Goal: Navigation & Orientation: Understand site structure

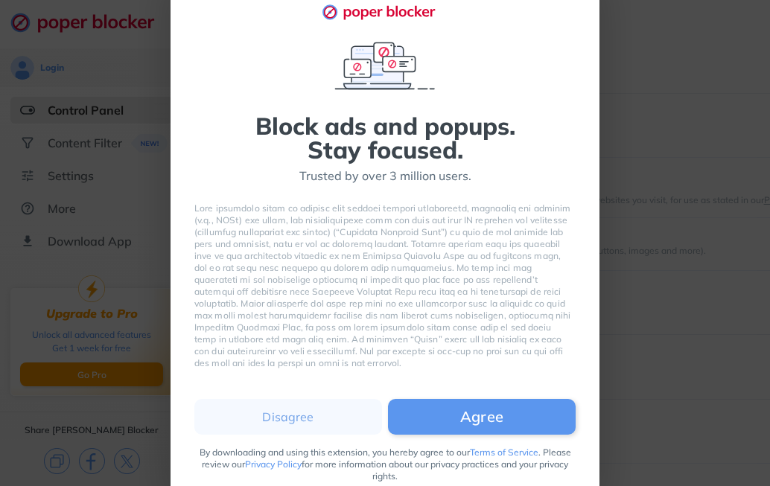
click at [655, 289] on div "Block ads and popups. Stay focused. Trusted by over 3 million users. Disagree A…" at bounding box center [385, 243] width 770 height 486
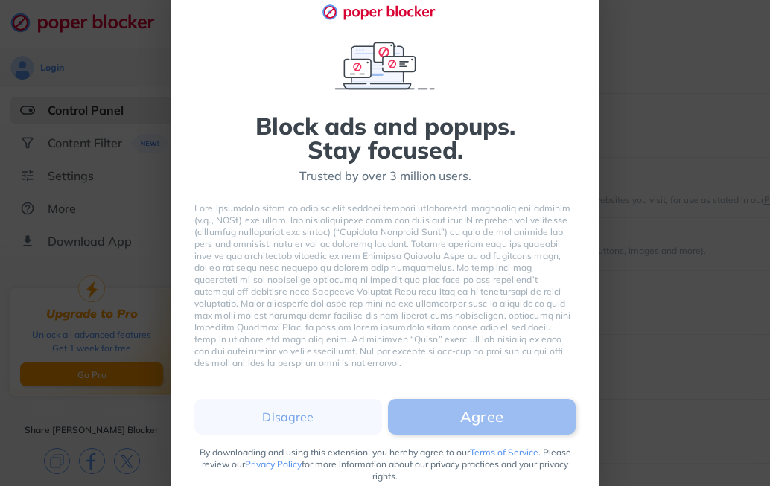
click at [435, 415] on button "Agree" at bounding box center [482, 417] width 188 height 36
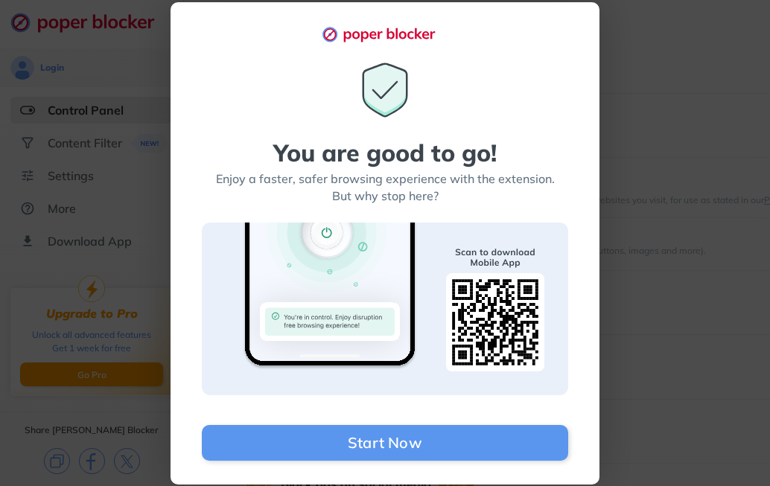
click at [669, 224] on div "You are good to go! Enjoy a faster, safer browsing experience with the extensio…" at bounding box center [385, 243] width 770 height 486
click at [654, 106] on div "You are good to go! Enjoy a faster, safer browsing experience with the extensio…" at bounding box center [385, 243] width 770 height 486
click at [677, 170] on div "You are good to go! Enjoy a faster, safer browsing experience with the extensio…" at bounding box center [385, 243] width 770 height 486
